Goal: Task Accomplishment & Management: Complete application form

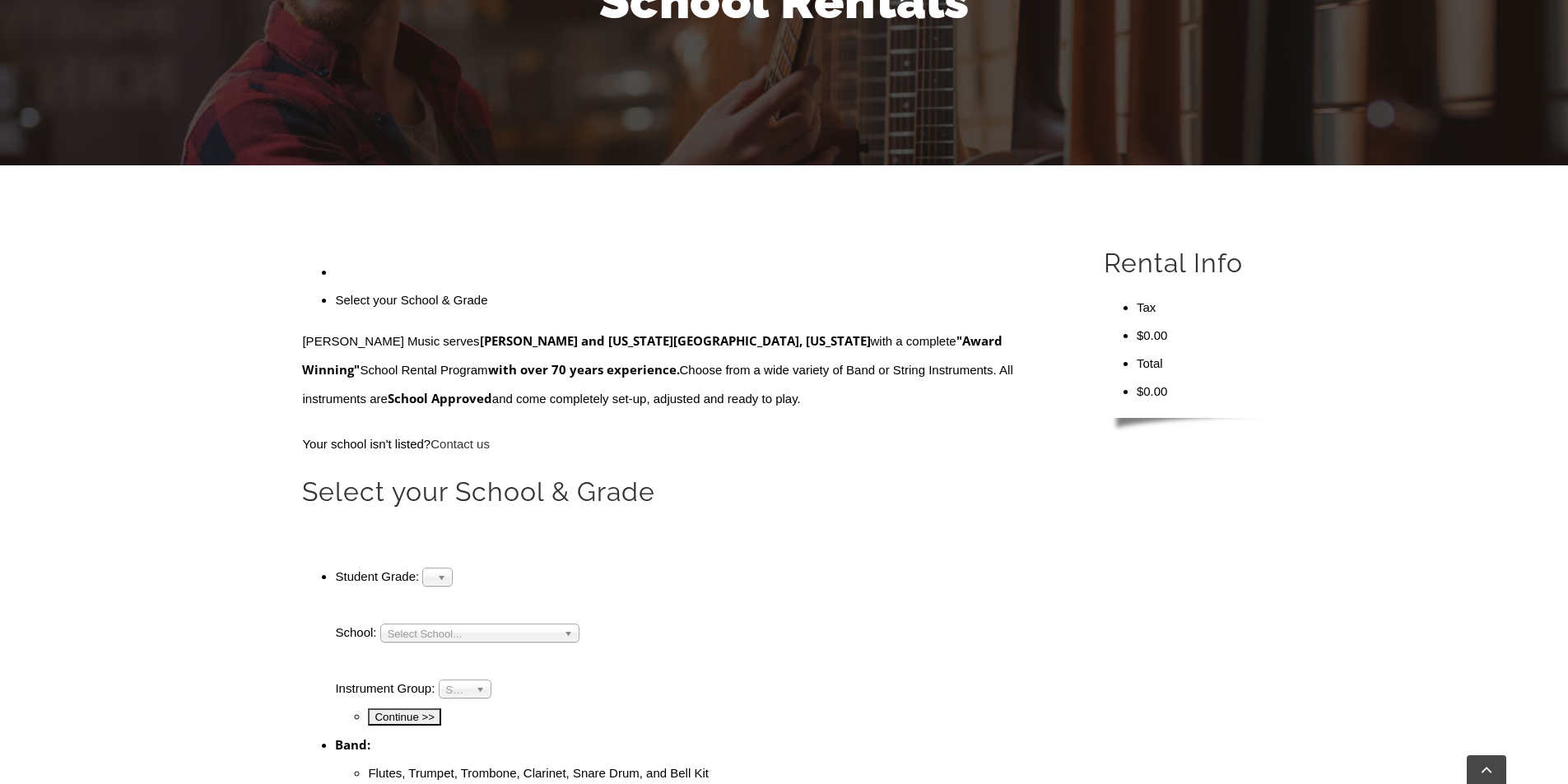
scroll to position [411, 0]
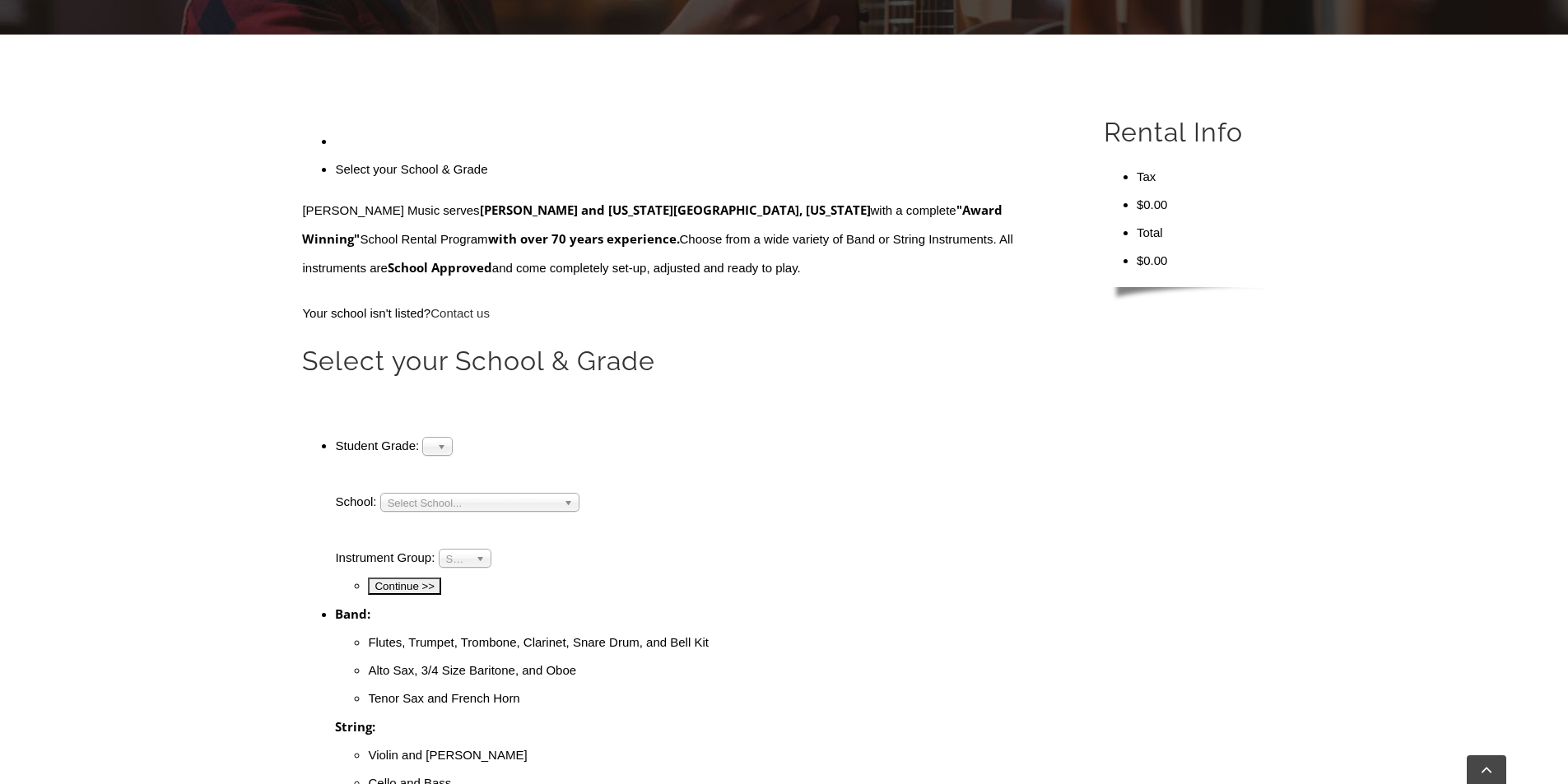
click at [431, 438] on span "Select Grade..." at bounding box center [430, 447] width 1 height 20
click at [448, 600] on li "10" at bounding box center [437, 609] width 23 height 21
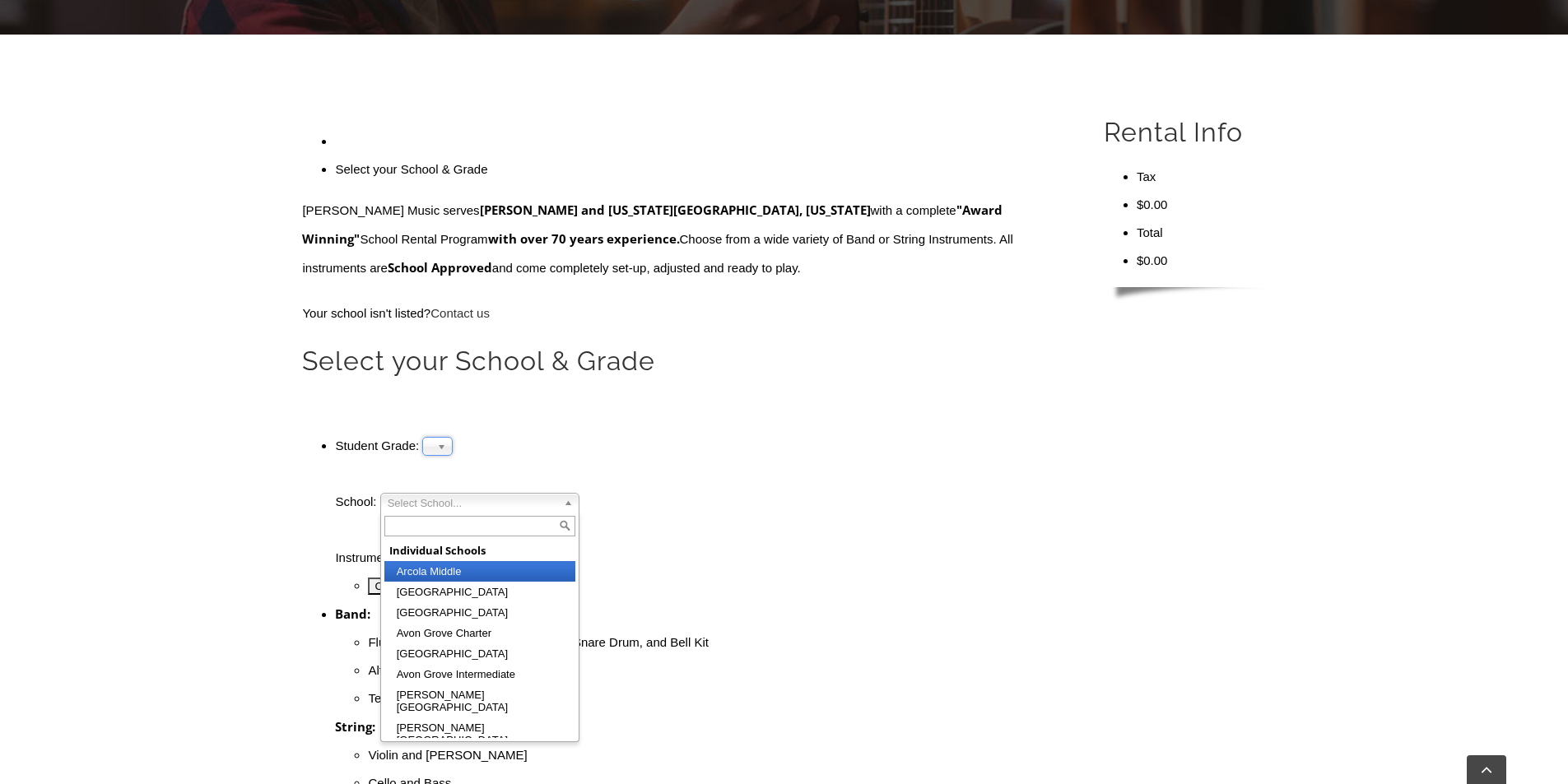
click at [481, 494] on span "Select School..." at bounding box center [472, 503] width 170 height 20
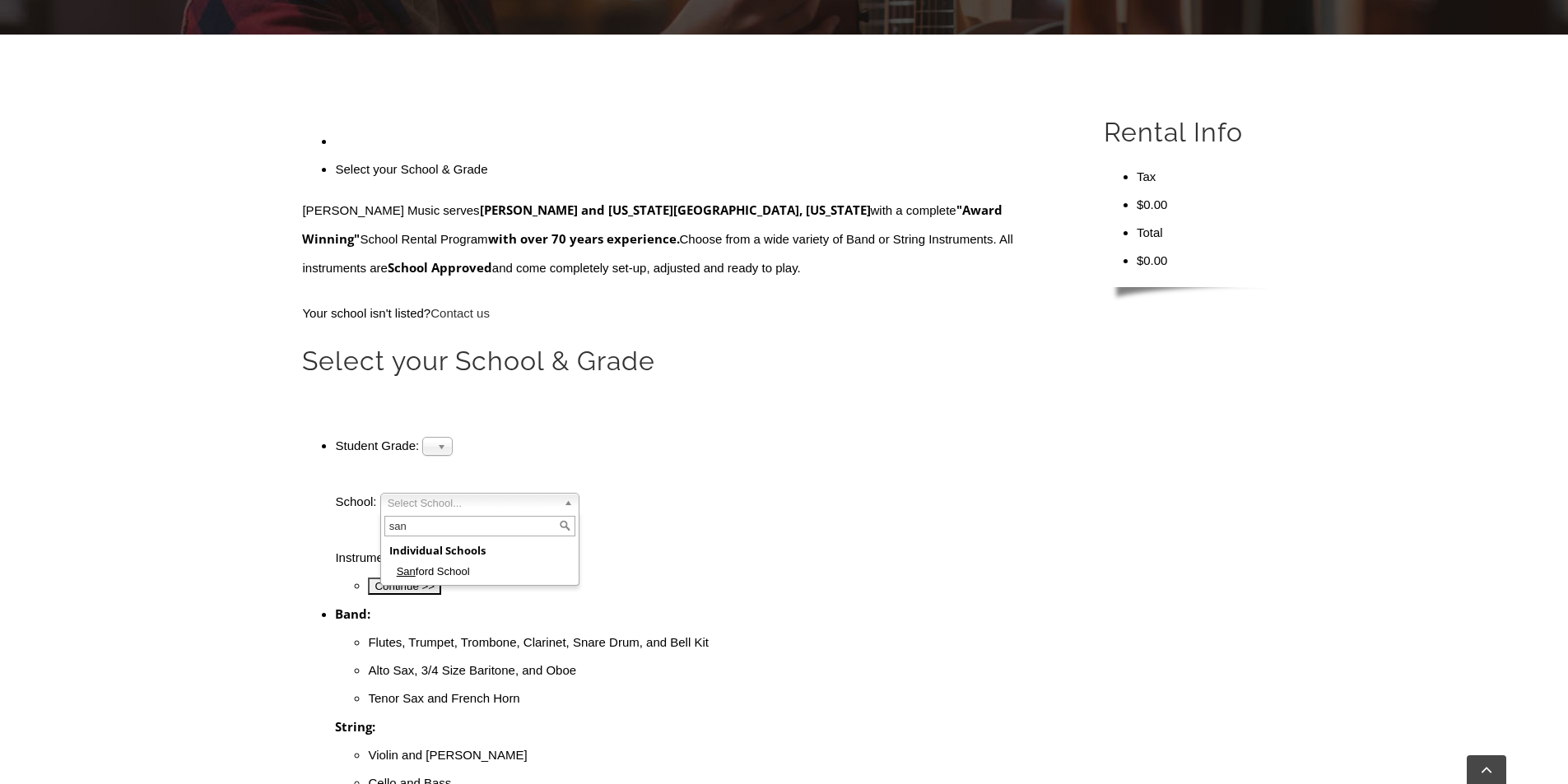
type input "san"
click at [488, 561] on li "[GEOGRAPHIC_DATA]" at bounding box center [480, 571] width 191 height 21
click at [469, 549] on span "Select Instrument Group..." at bounding box center [457, 559] width 23 height 20
drag, startPoint x: 472, startPoint y: 393, endPoint x: 502, endPoint y: 400, distance: 30.8
click at [472, 567] on li "Band" at bounding box center [464, 577] width 44 height 21
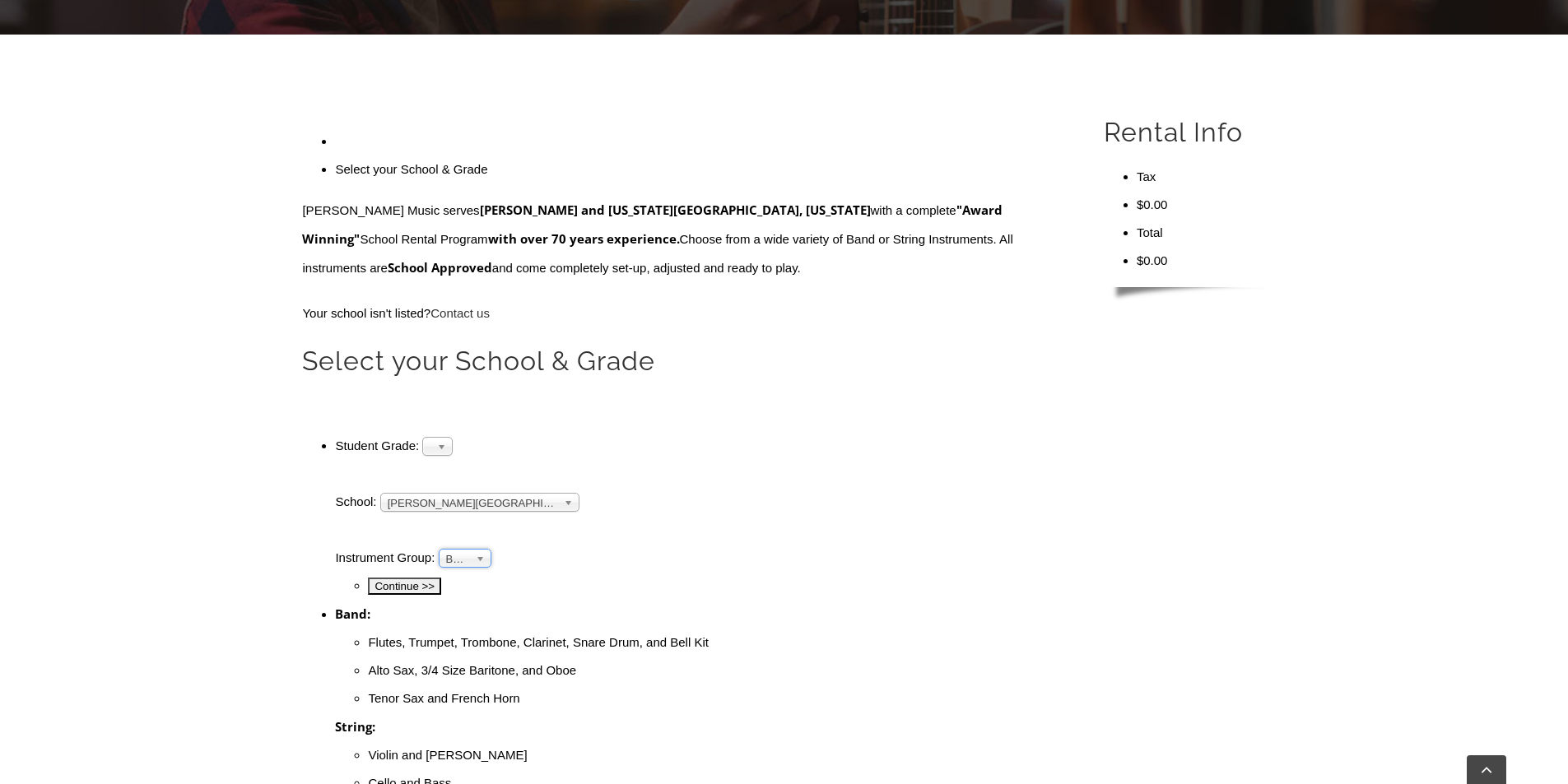
click at [442, 578] on input "Continue >>" at bounding box center [404, 587] width 74 height 18
